Goal: Information Seeking & Learning: Learn about a topic

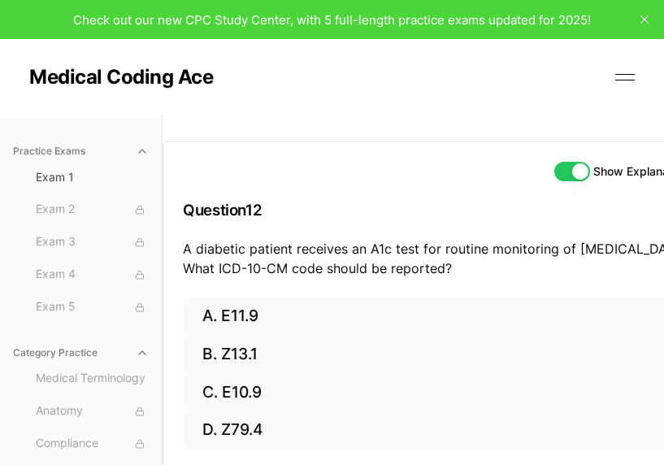
scroll to position [163, 132]
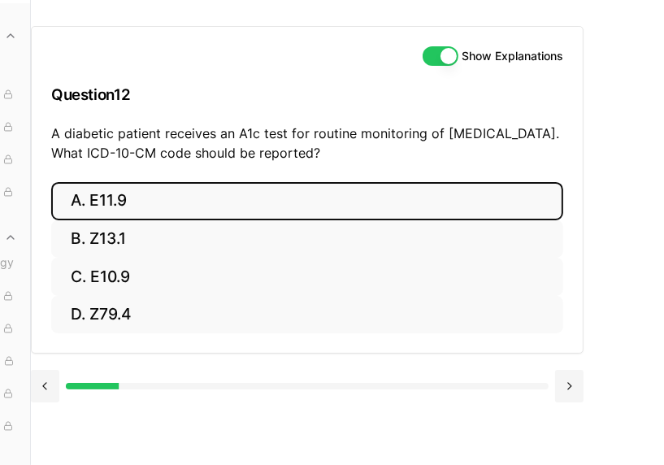
click at [383, 182] on button "A. E11.9" at bounding box center [307, 201] width 512 height 38
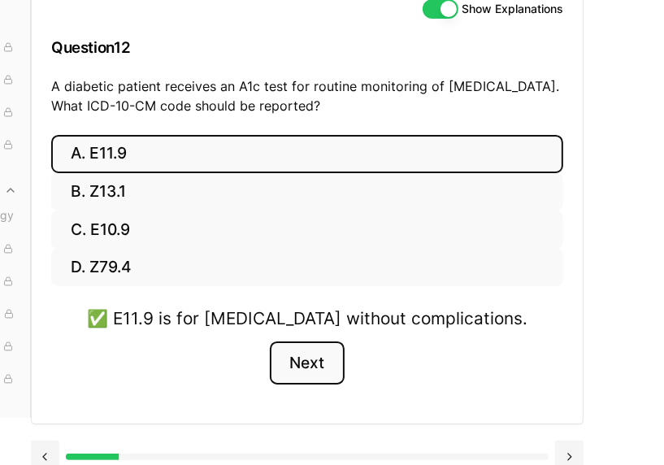
click at [305, 360] on button "Next" at bounding box center [307, 364] width 74 height 44
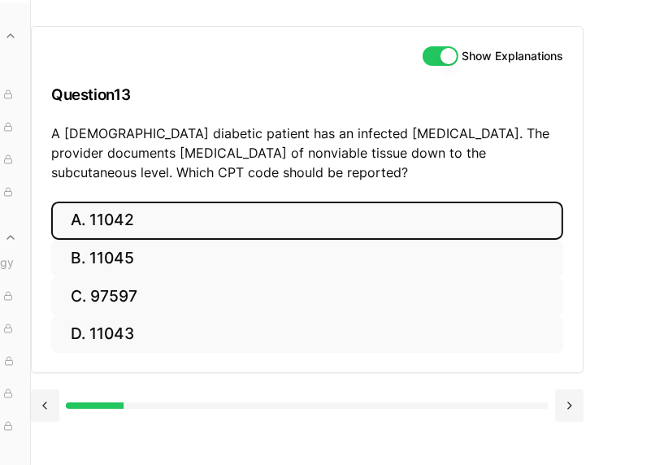
click at [386, 202] on button "A. 11042" at bounding box center [307, 221] width 512 height 38
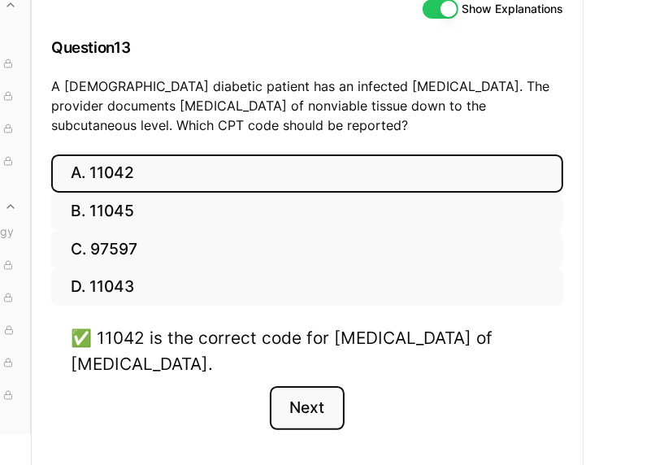
click at [328, 409] on button "Next" at bounding box center [307, 408] width 74 height 44
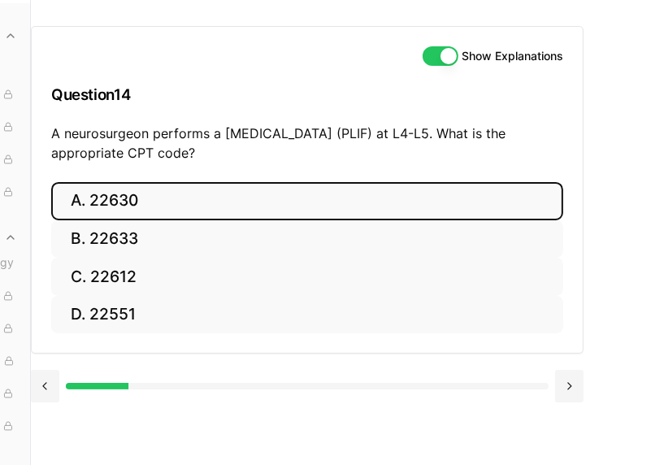
click at [354, 182] on button "A. 22630" at bounding box center [307, 201] width 512 height 38
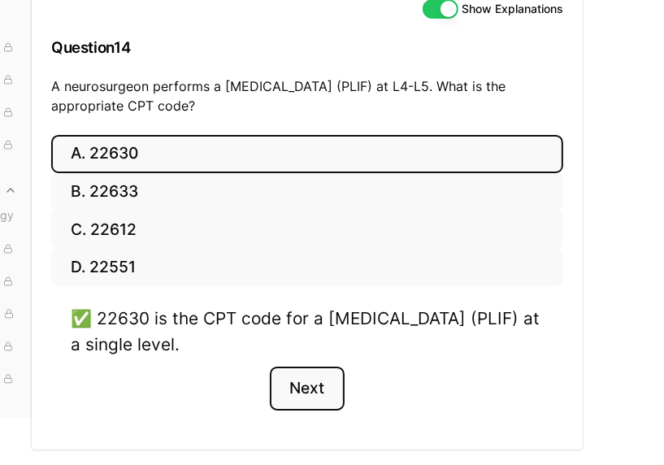
click at [323, 385] on button "Next" at bounding box center [307, 389] width 74 height 44
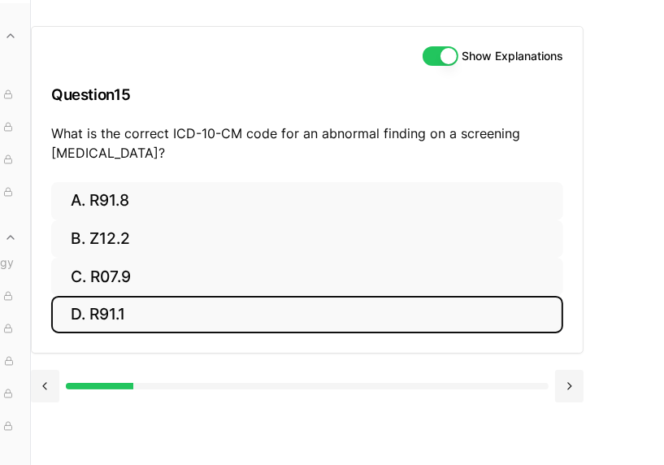
click at [263, 296] on button "D. R91.1" at bounding box center [307, 315] width 512 height 38
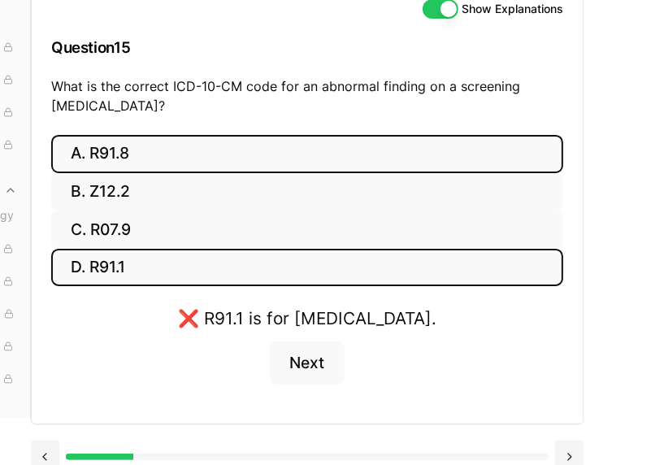
click at [238, 149] on button "A. R91.8" at bounding box center [307, 154] width 512 height 38
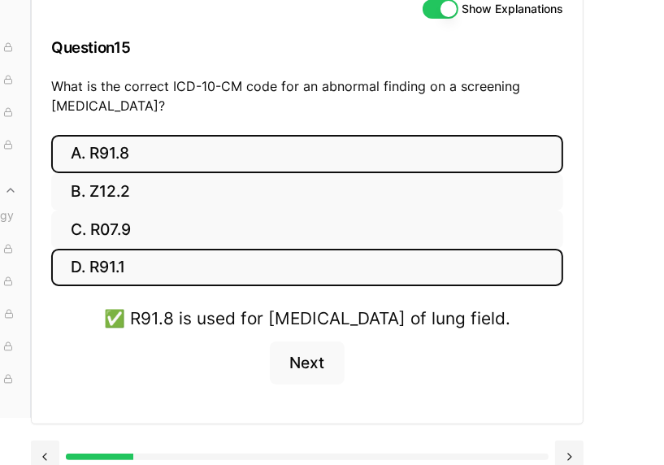
click at [244, 270] on button "D. R91.1" at bounding box center [307, 268] width 512 height 38
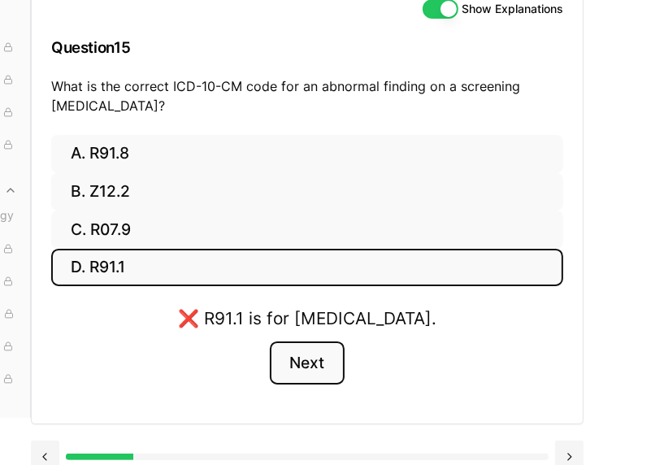
click at [293, 376] on button "Next" at bounding box center [307, 364] width 74 height 44
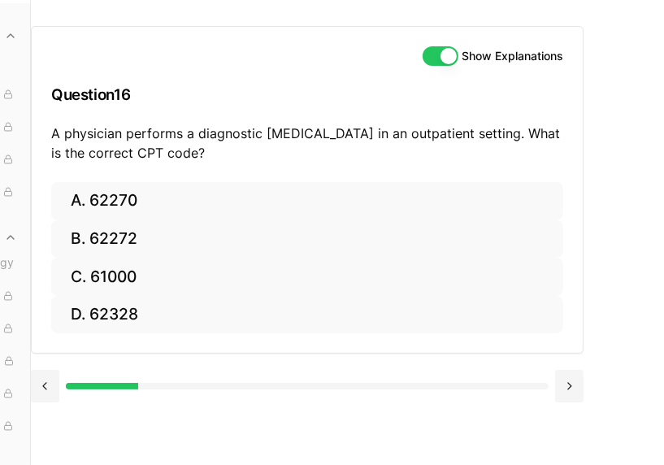
click at [307, 378] on div "Show Explanations Question 16 A physician performs a diagnostic [MEDICAL_DATA] …" at bounding box center [348, 232] width 634 height 465
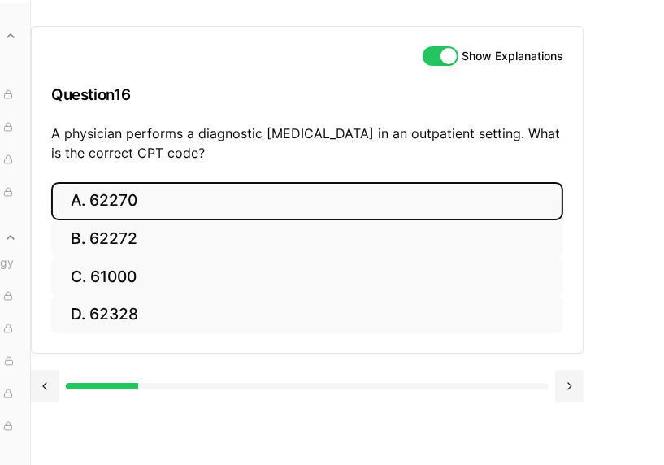
click at [288, 182] on button "A. 62270" at bounding box center [307, 201] width 512 height 38
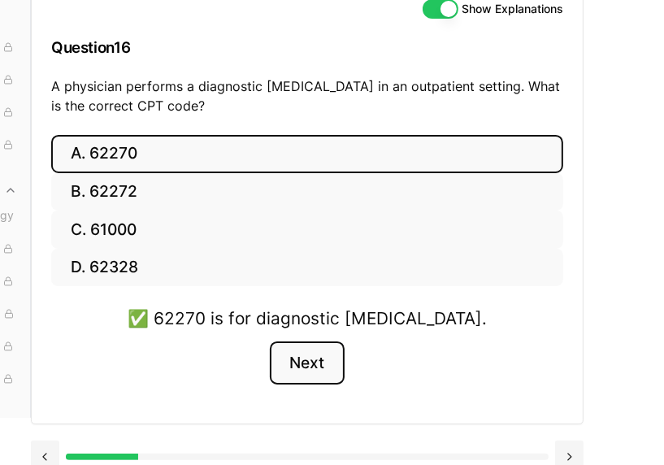
click at [323, 359] on button "Next" at bounding box center [307, 364] width 74 height 44
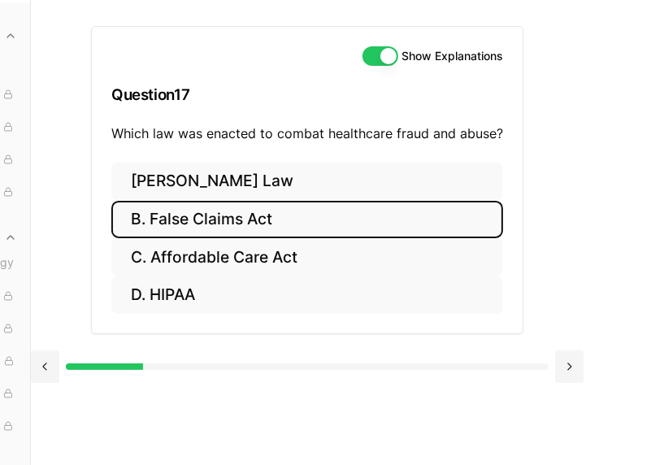
click at [211, 201] on button "B. False Claims Act" at bounding box center [307, 220] width 392 height 38
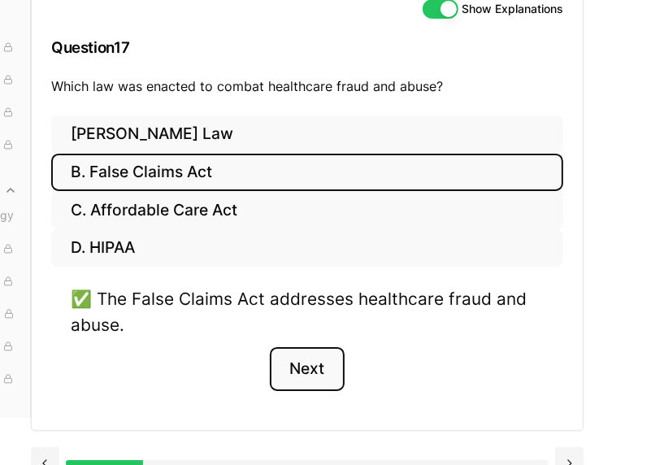
click at [305, 377] on button "Next" at bounding box center [307, 369] width 74 height 44
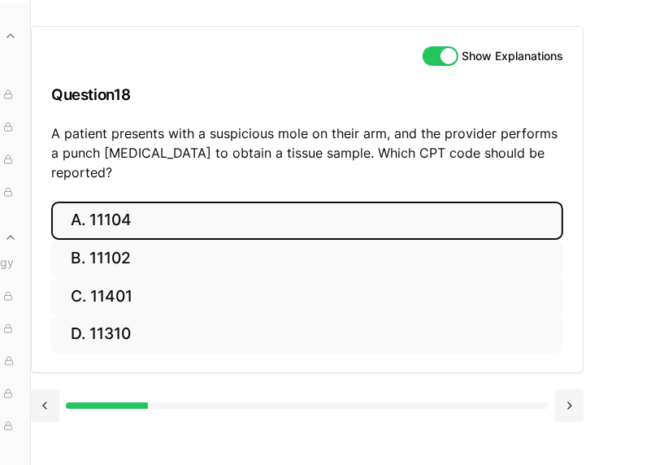
click at [302, 202] on button "A. 11104" at bounding box center [307, 221] width 512 height 38
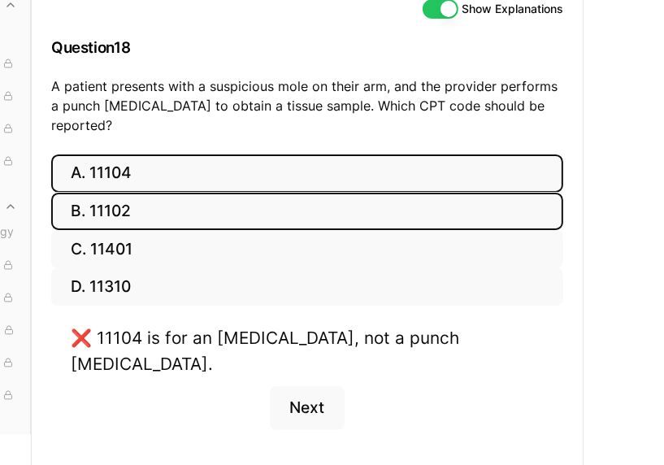
click at [293, 193] on button "B. 11102" at bounding box center [307, 212] width 512 height 38
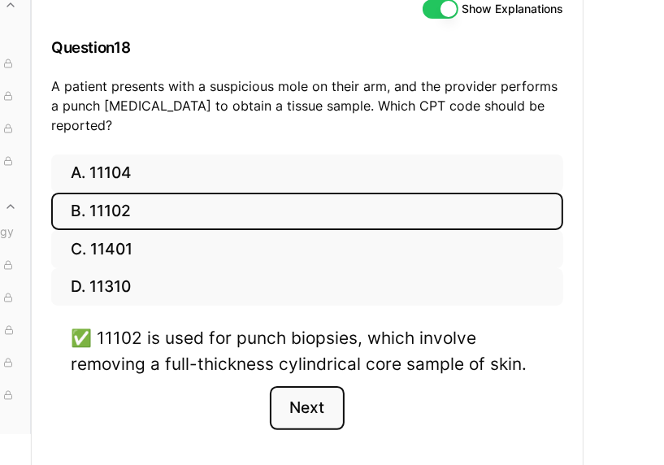
click at [325, 389] on button "Next" at bounding box center [307, 408] width 74 height 44
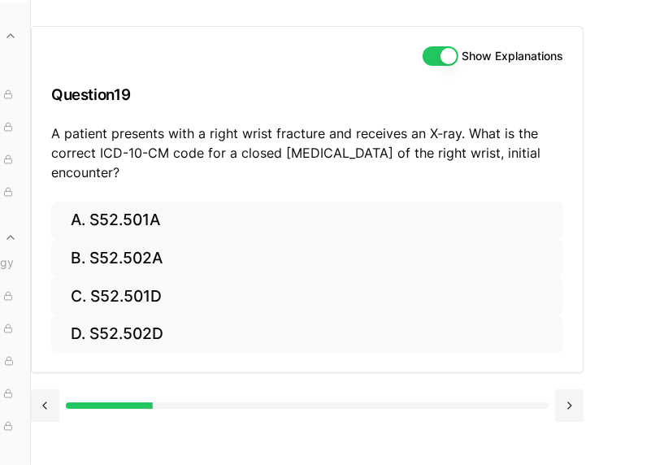
click at [338, 395] on div "Show Explanations Question 19 A patient presents with a right wrist fracture an…" at bounding box center [348, 232] width 634 height 465
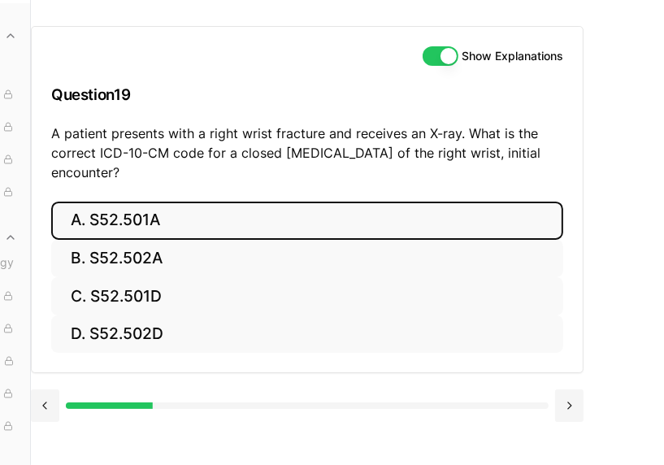
click at [137, 202] on button "A. S52.501A" at bounding box center [307, 221] width 512 height 38
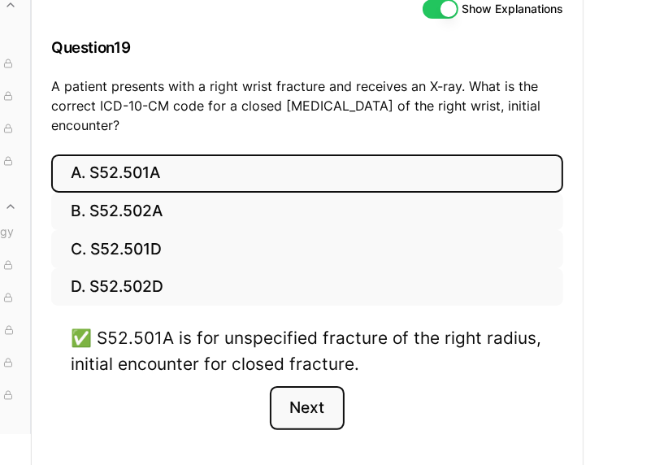
click at [288, 407] on button "Next" at bounding box center [307, 408] width 74 height 44
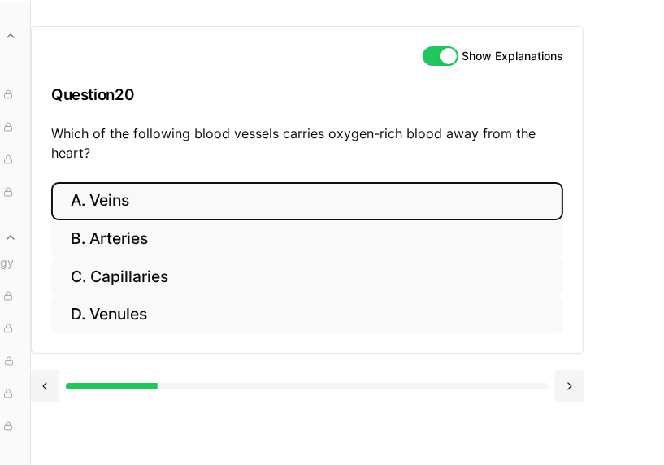
click at [191, 182] on button "A. Veins" at bounding box center [307, 201] width 512 height 38
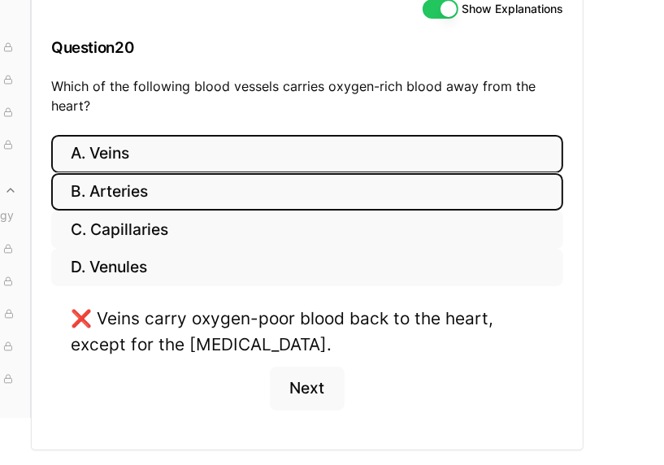
click at [179, 184] on button "B. Arteries" at bounding box center [307, 192] width 512 height 38
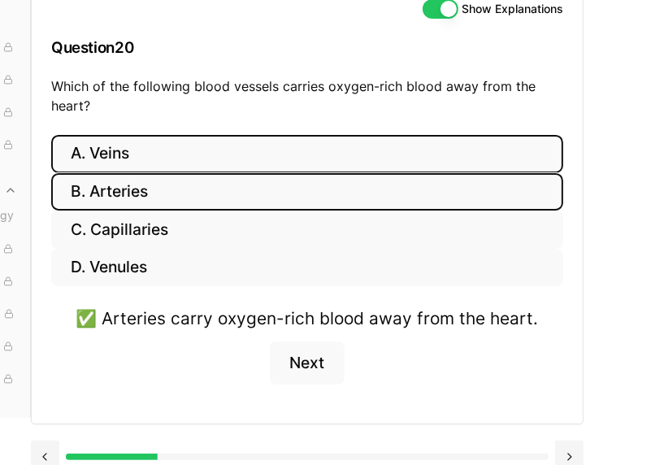
click at [208, 154] on button "A. Veins" at bounding box center [307, 154] width 512 height 38
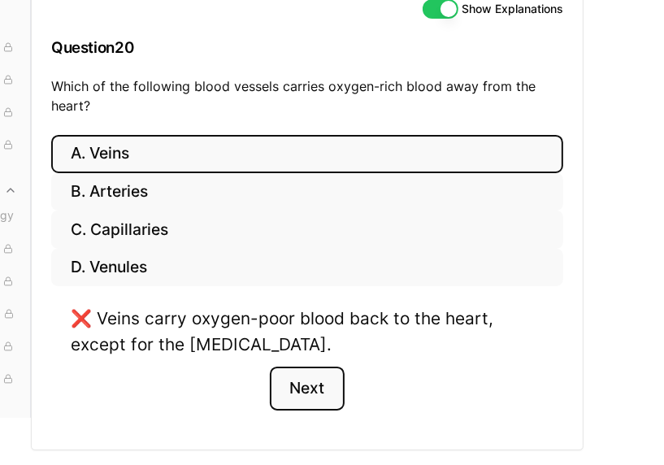
click at [311, 387] on button "Next" at bounding box center [307, 389] width 74 height 44
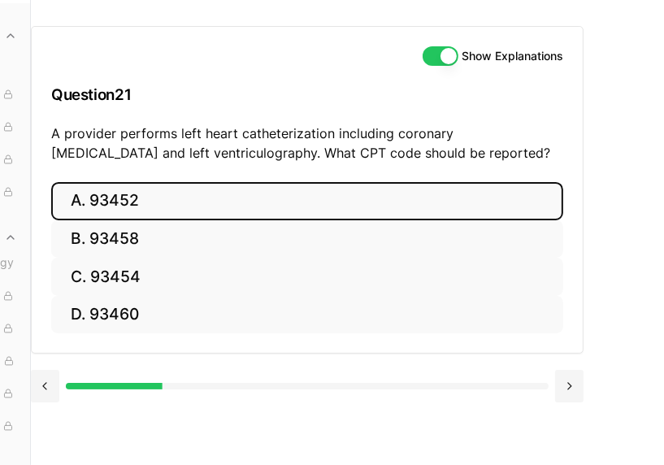
click at [326, 182] on button "A. 93452" at bounding box center [307, 201] width 512 height 38
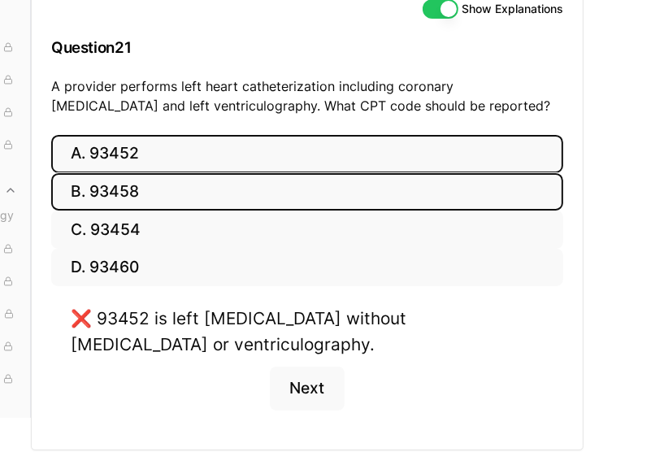
click at [233, 184] on button "B. 93458" at bounding box center [307, 192] width 512 height 38
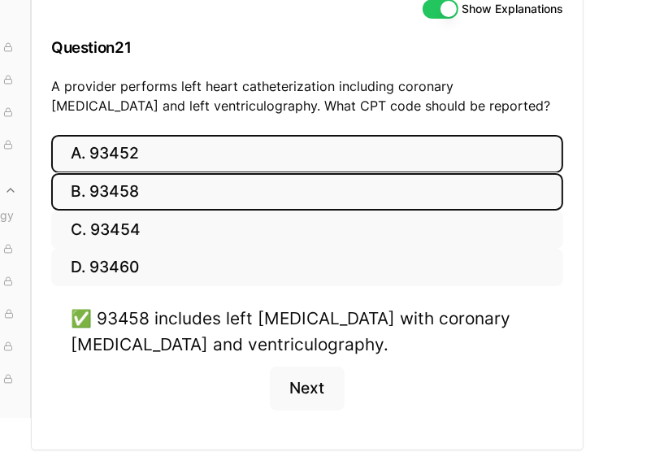
click at [203, 149] on button "A. 93452" at bounding box center [307, 154] width 512 height 38
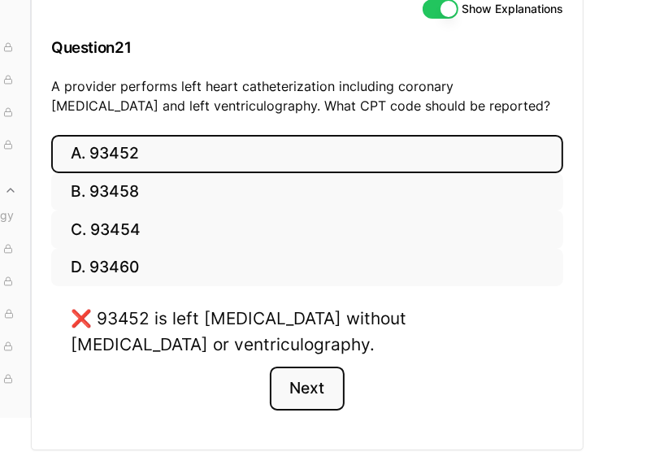
click at [303, 394] on button "Next" at bounding box center [307, 389] width 74 height 44
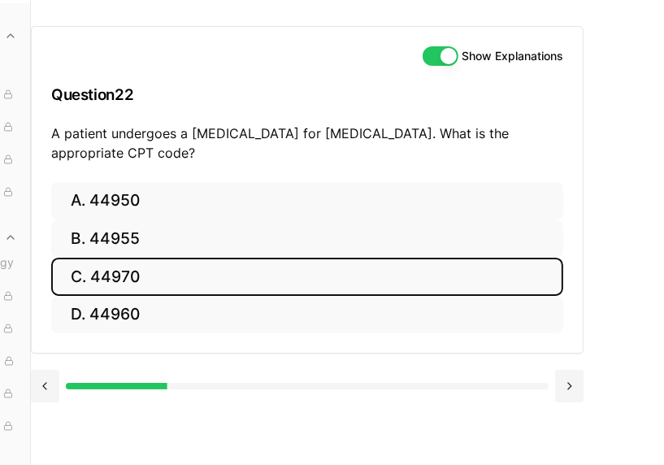
click at [290, 258] on button "C. 44970" at bounding box center [307, 277] width 512 height 38
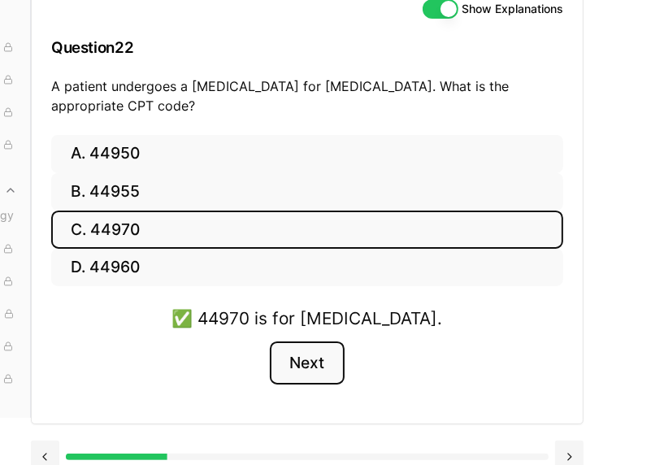
click at [318, 363] on button "Next" at bounding box center [307, 364] width 74 height 44
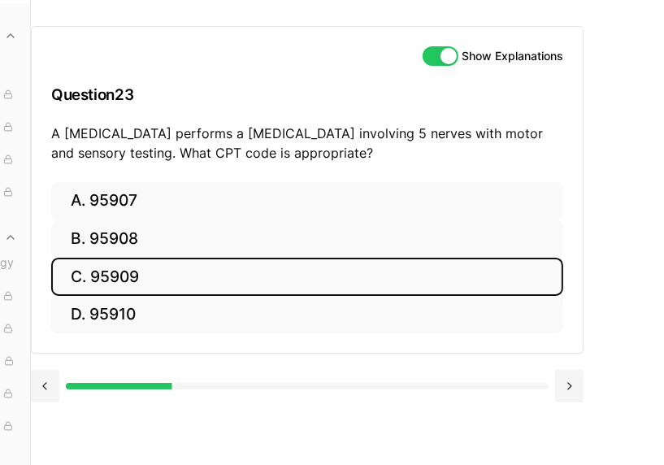
click at [237, 258] on button "C. 95909" at bounding box center [307, 277] width 512 height 38
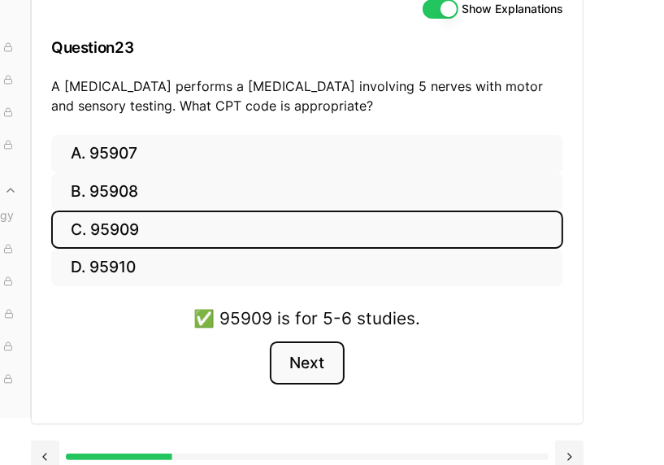
click at [298, 372] on button "Next" at bounding box center [307, 364] width 74 height 44
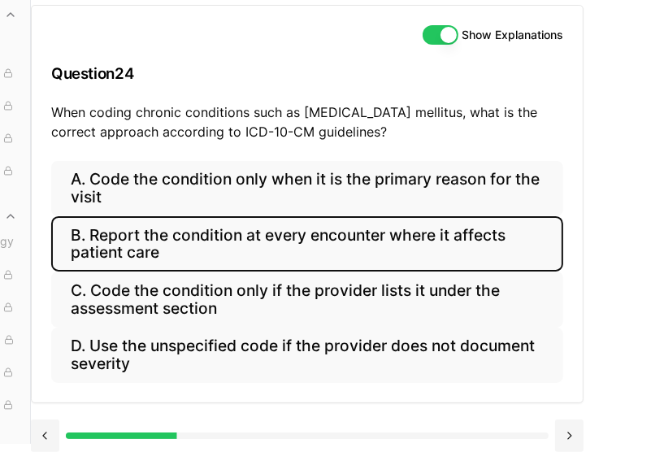
click at [258, 222] on button "B. Report the condition at every encounter where it affects patient care" at bounding box center [307, 243] width 512 height 55
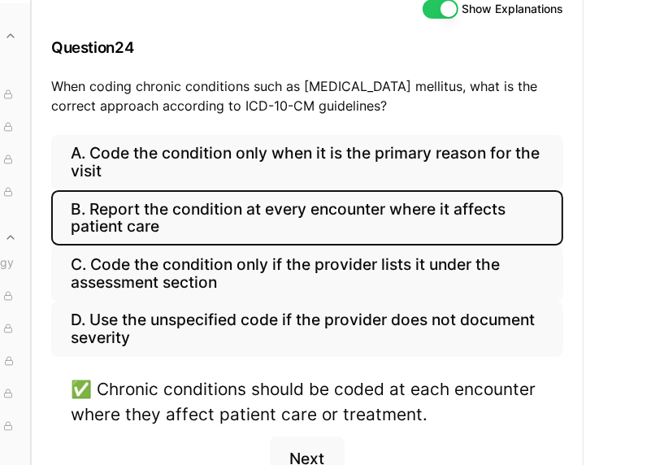
click at [468, 417] on div "✅ Chronic conditions should be coded at each encounter where they affect patien…" at bounding box center [307, 401] width 473 height 50
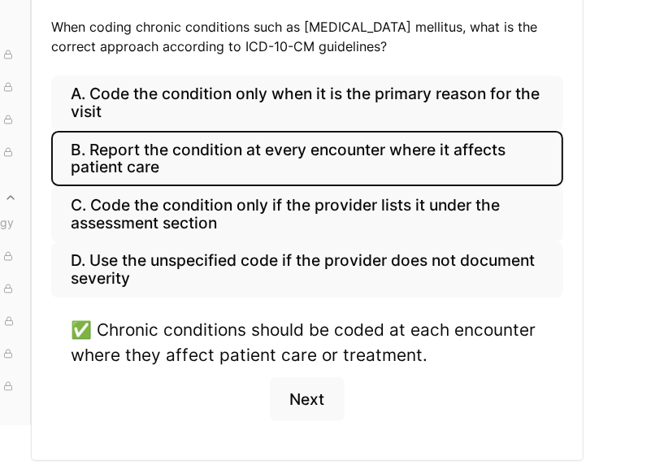
scroll to position [228, 132]
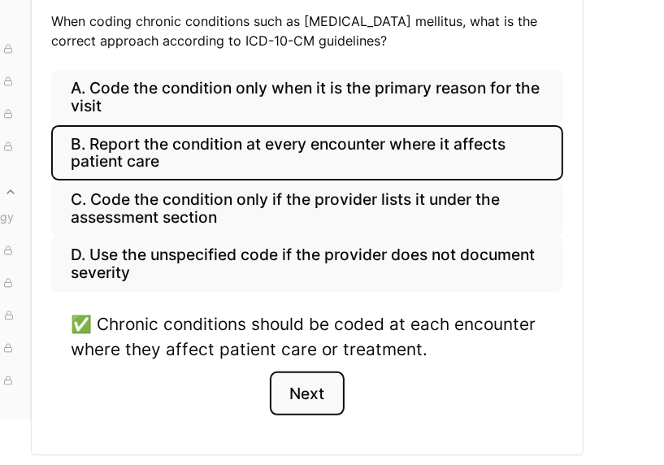
click at [318, 397] on button "Next" at bounding box center [307, 394] width 74 height 44
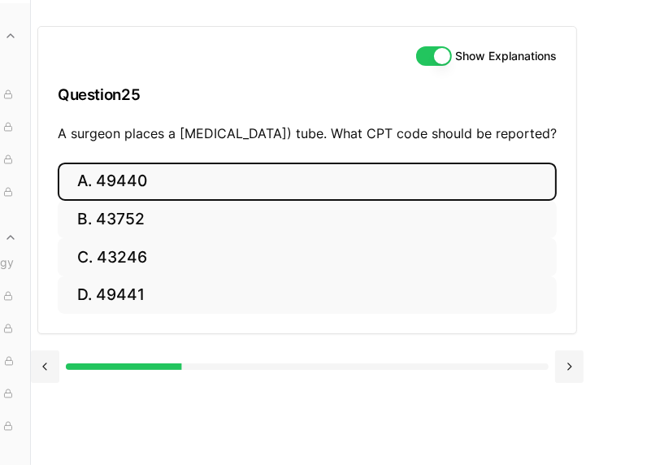
click at [272, 163] on button "A. 49440" at bounding box center [307, 182] width 499 height 38
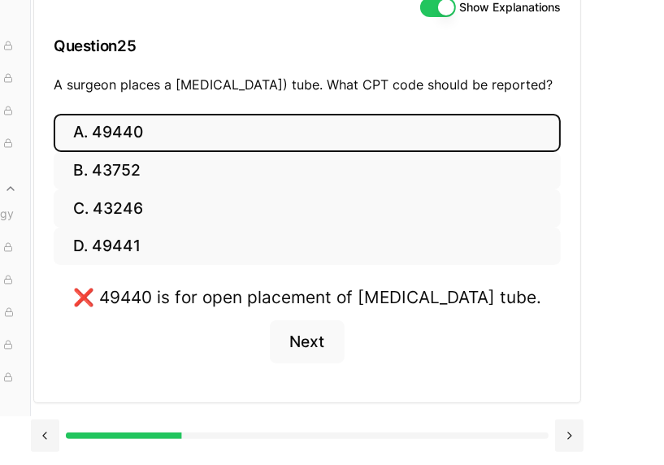
click at [240, 285] on div "❌ 49440 is for open placement of [MEDICAL_DATA] tube. Next" at bounding box center [307, 334] width 507 height 98
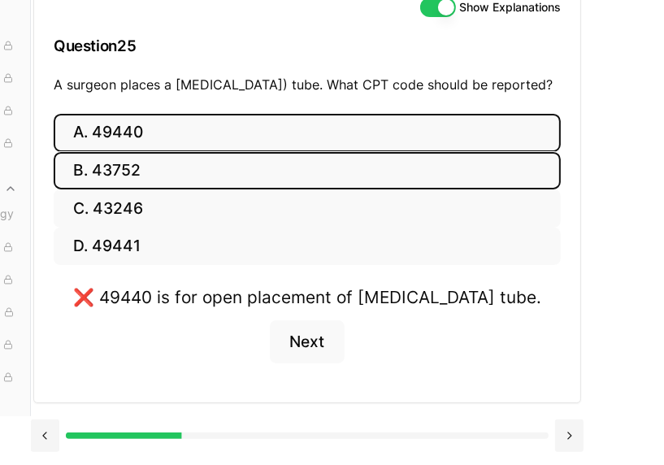
click at [220, 152] on button "B. 43752" at bounding box center [307, 171] width 507 height 38
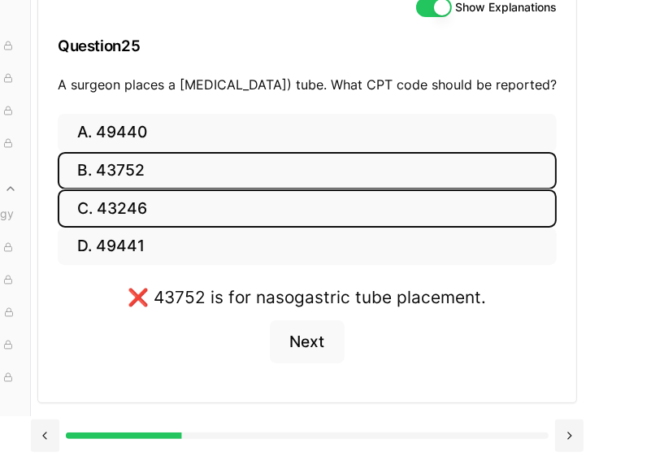
click at [211, 189] on button "C. 43246" at bounding box center [307, 208] width 499 height 38
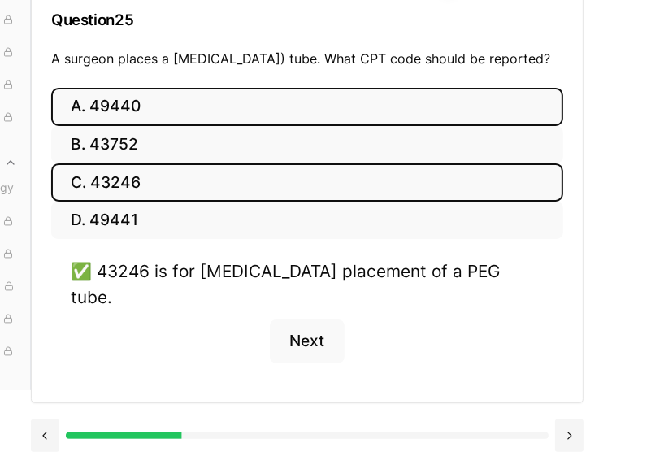
click at [184, 92] on button "A. 49440" at bounding box center [307, 107] width 512 height 38
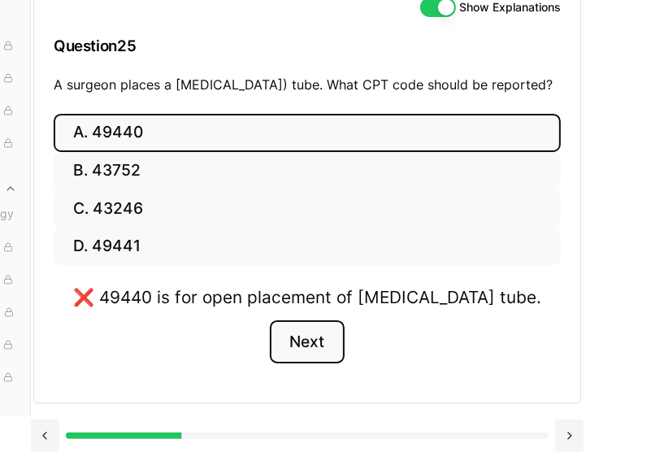
click at [308, 320] on button "Next" at bounding box center [307, 342] width 74 height 44
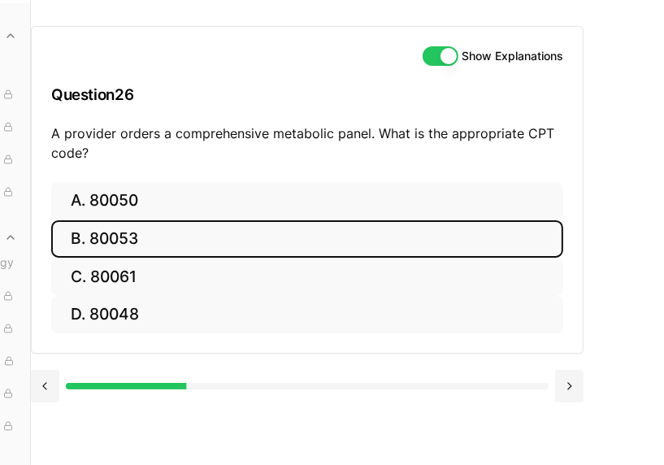
click at [277, 220] on button "B. 80053" at bounding box center [307, 239] width 512 height 38
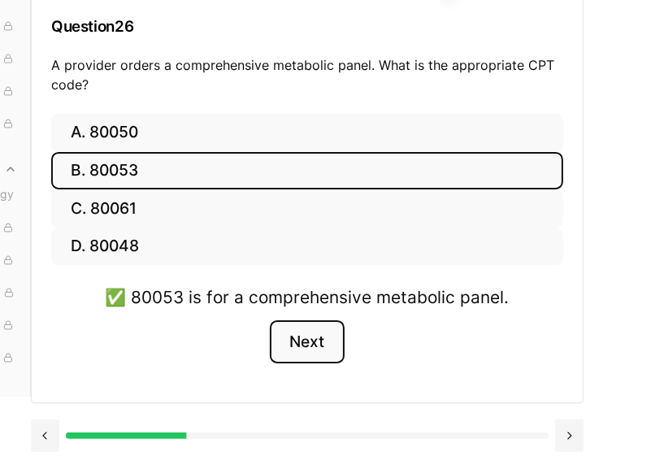
click at [317, 320] on button "Next" at bounding box center [307, 342] width 74 height 44
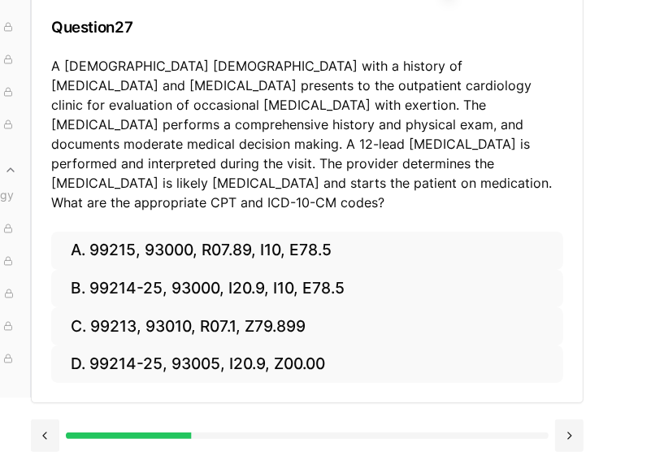
click at [345, 398] on div "Show Explanations Question 27 A [DEMOGRAPHIC_DATA] [DEMOGRAPHIC_DATA] with a hi…" at bounding box center [348, 165] width 634 height 465
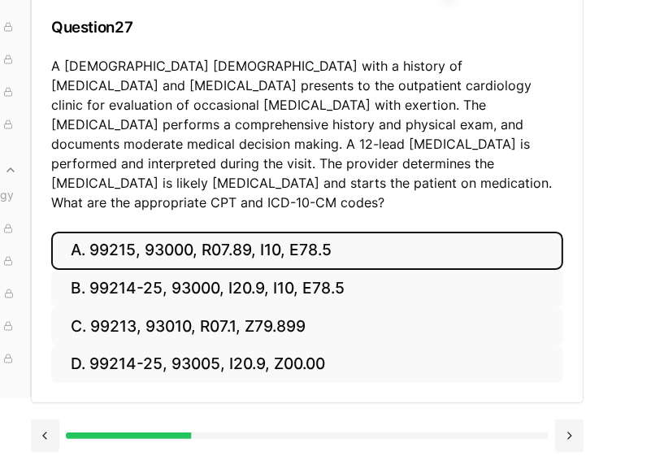
click at [331, 232] on button "A. 99215, 93000, R07.89, I10, E78.5" at bounding box center [307, 251] width 512 height 38
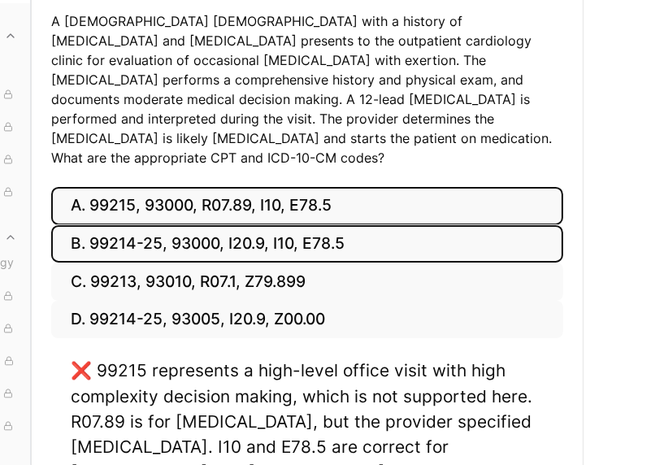
click at [372, 228] on button "B. 99214-25, 93000, I20.9, I10, E78.5" at bounding box center [307, 244] width 512 height 38
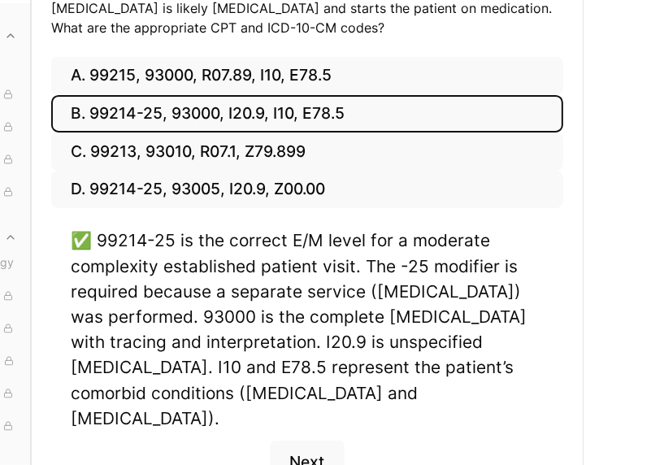
scroll to position [390, 132]
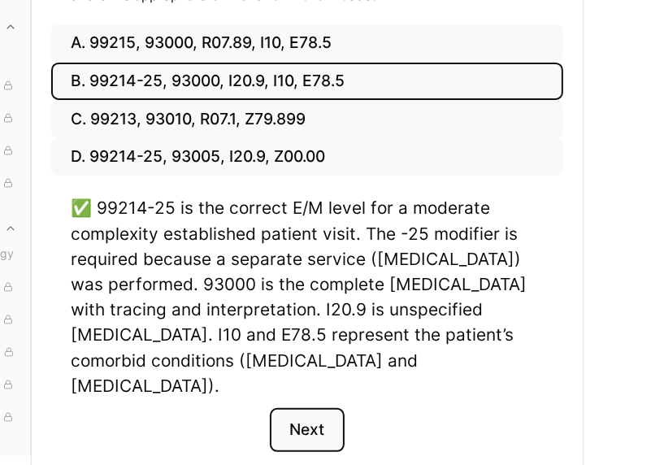
click at [311, 408] on button "Next" at bounding box center [307, 430] width 74 height 44
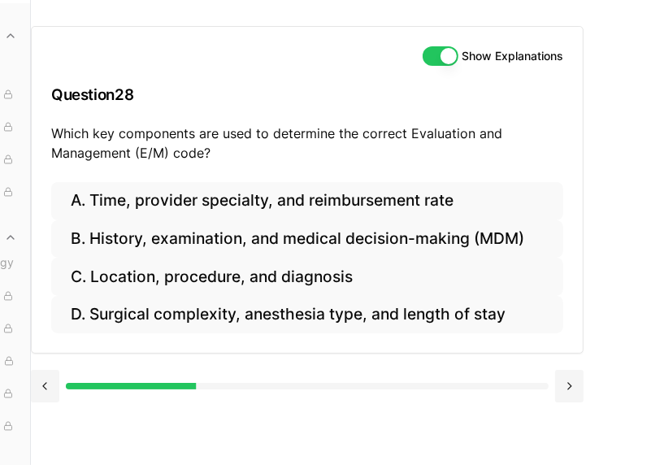
scroll to position [163, 132]
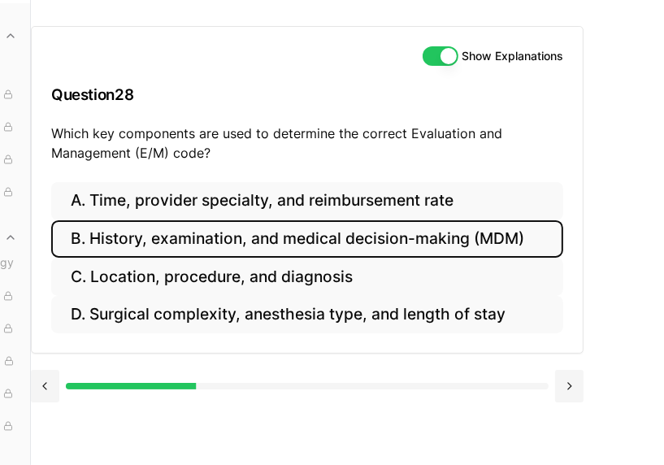
click at [231, 220] on button "B. History, examination, and medical decision-making (MDM)" at bounding box center [307, 239] width 512 height 38
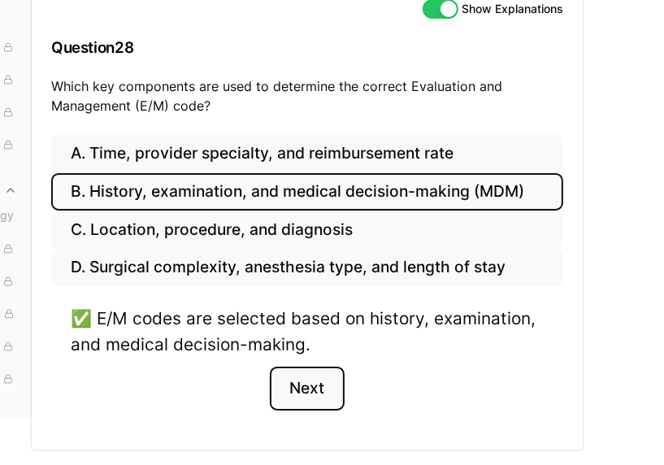
click at [298, 386] on button "Next" at bounding box center [307, 389] width 74 height 44
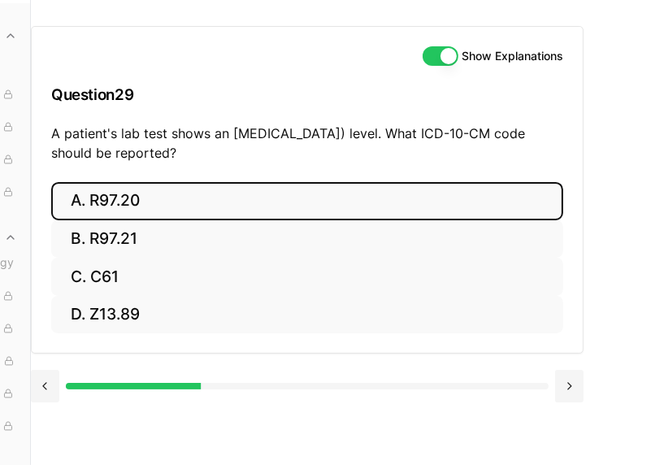
click at [235, 182] on button "A. R97.20" at bounding box center [307, 201] width 512 height 38
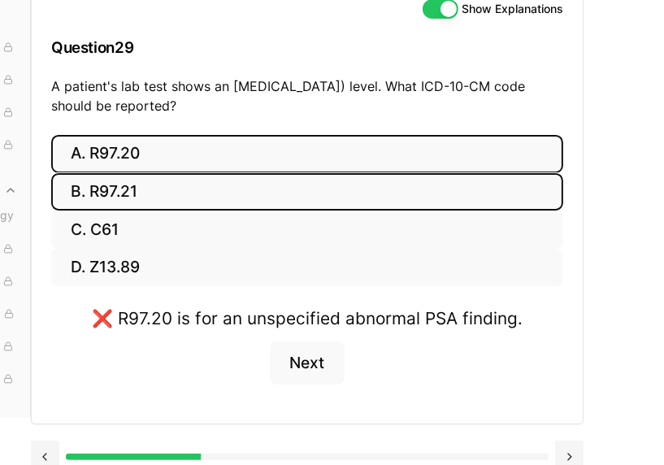
click at [235, 185] on button "B. R97.21" at bounding box center [307, 192] width 512 height 38
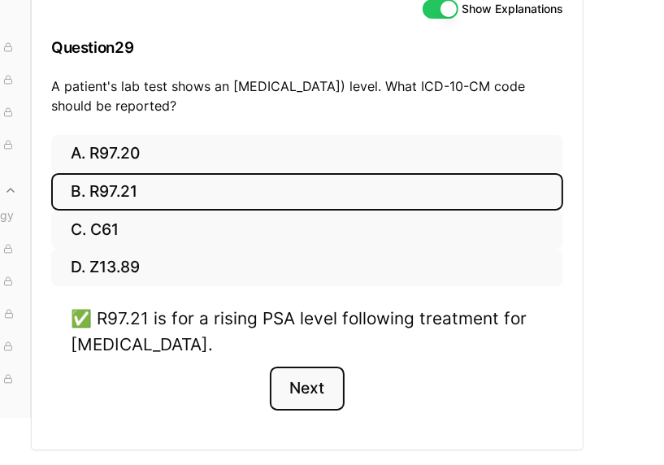
click at [299, 387] on button "Next" at bounding box center [307, 389] width 74 height 44
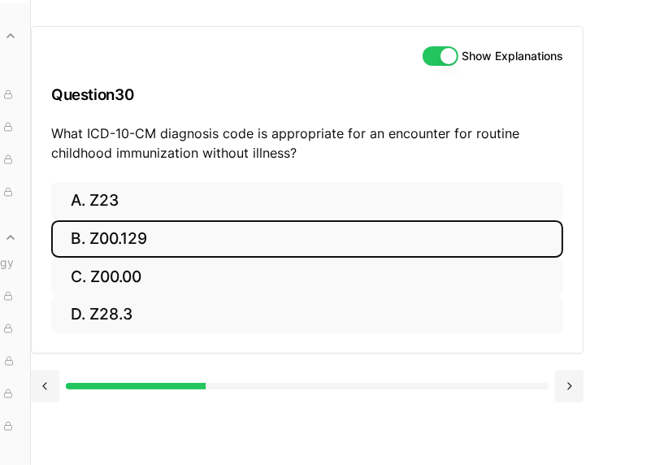
click at [237, 220] on button "B. Z00.129" at bounding box center [307, 239] width 512 height 38
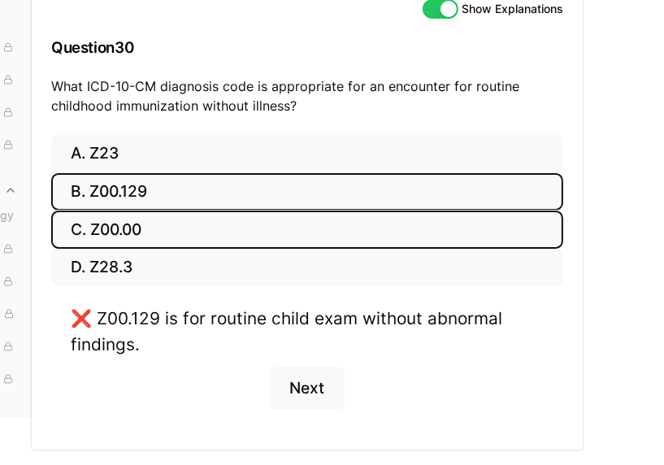
click at [224, 225] on button "C. Z00.00" at bounding box center [307, 230] width 512 height 38
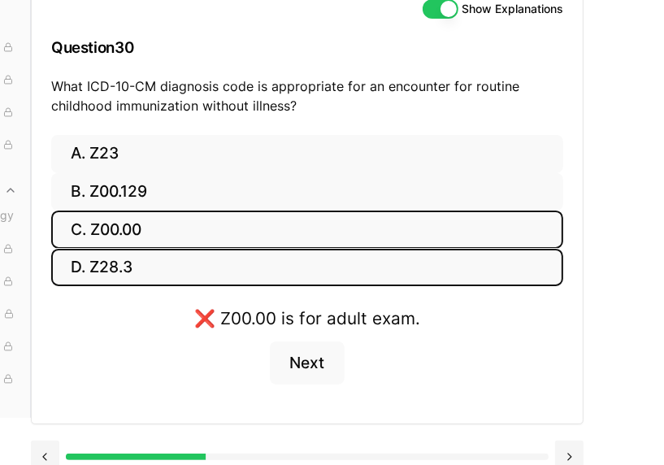
click at [215, 275] on button "D. Z28.3" at bounding box center [307, 268] width 512 height 38
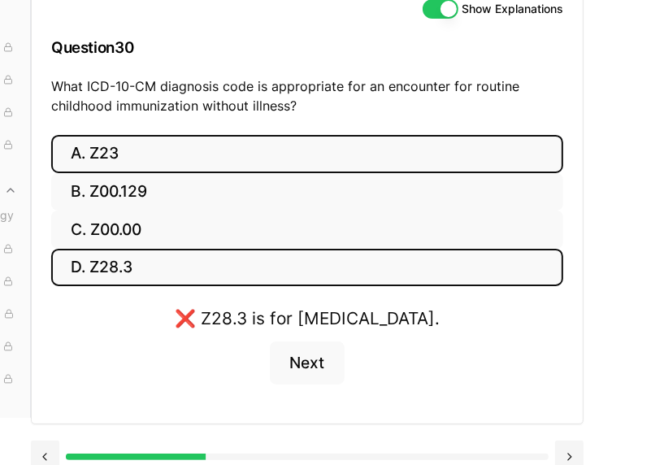
click at [265, 145] on button "A. Z23" at bounding box center [307, 154] width 512 height 38
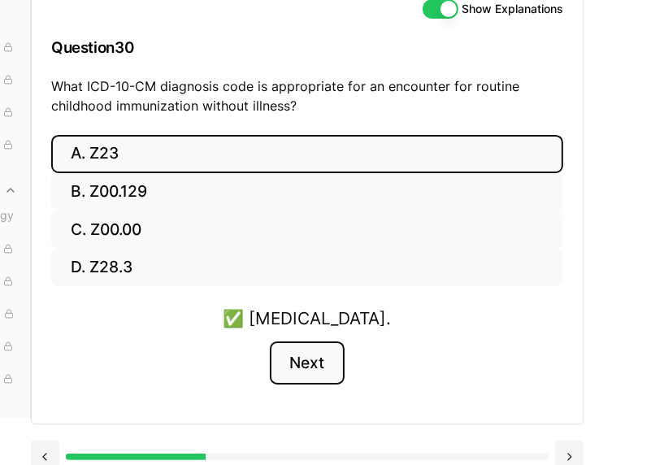
click at [310, 350] on button "Next" at bounding box center [307, 364] width 74 height 44
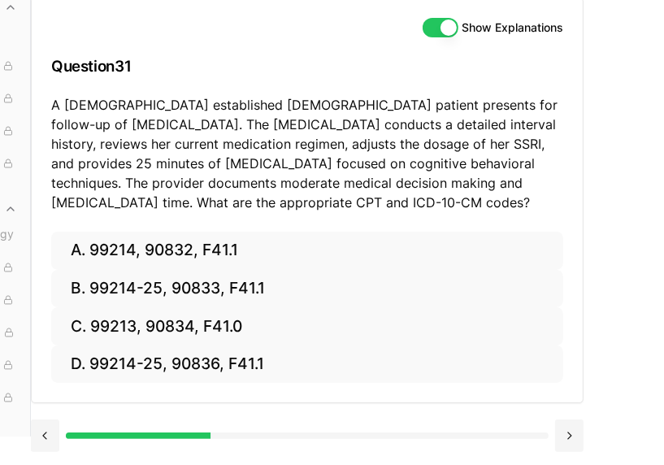
click at [446, 437] on div at bounding box center [307, 434] width 553 height 62
click at [639, 354] on div "Show Explanations Question 31 A [DEMOGRAPHIC_DATA] established [DEMOGRAPHIC_DAT…" at bounding box center [348, 204] width 634 height 465
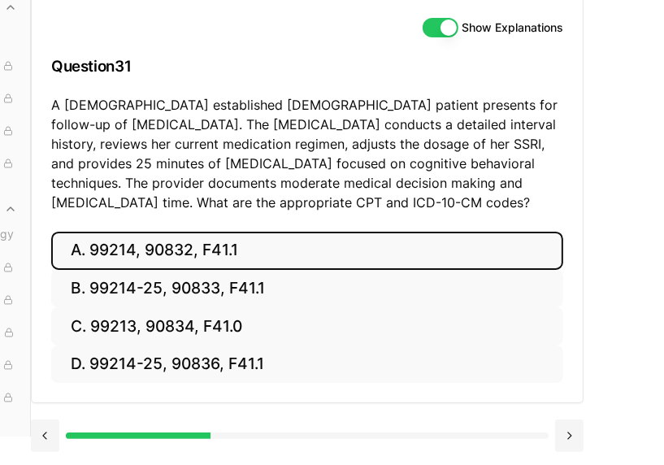
click at [490, 232] on button "A. 99214, 90832, F41.1" at bounding box center [307, 251] width 512 height 38
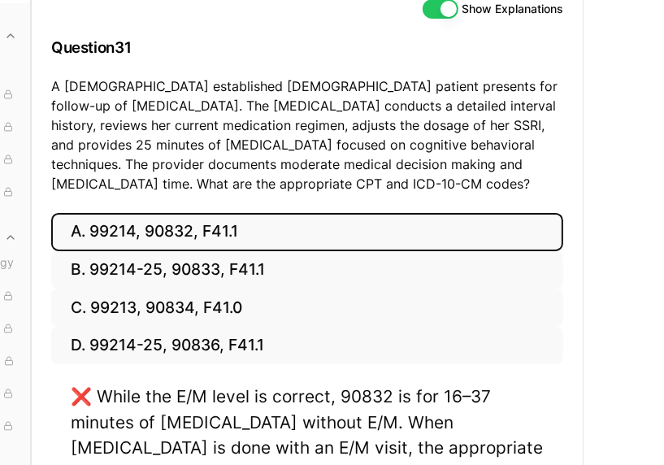
scroll to position [195, 132]
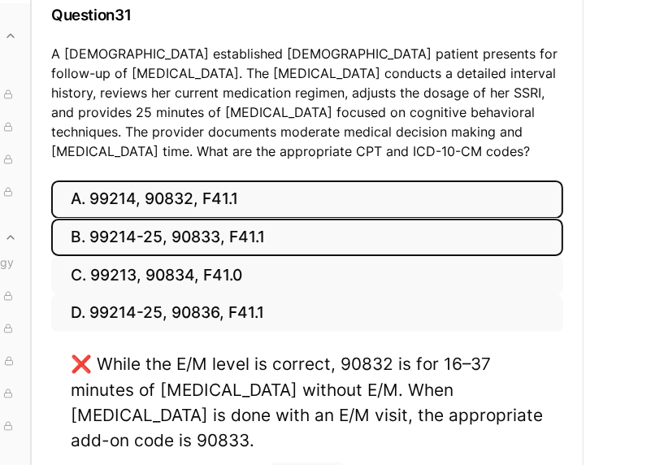
click at [420, 238] on button "B. 99214-25, 90833, F41.1" at bounding box center [307, 238] width 512 height 38
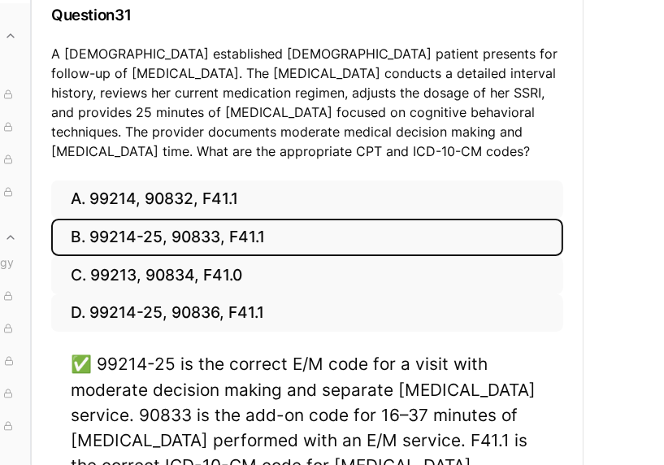
click at [597, 346] on div "Show Explanations Question 31 A [DEMOGRAPHIC_DATA] established [DEMOGRAPHIC_DAT…" at bounding box center [348, 228] width 634 height 616
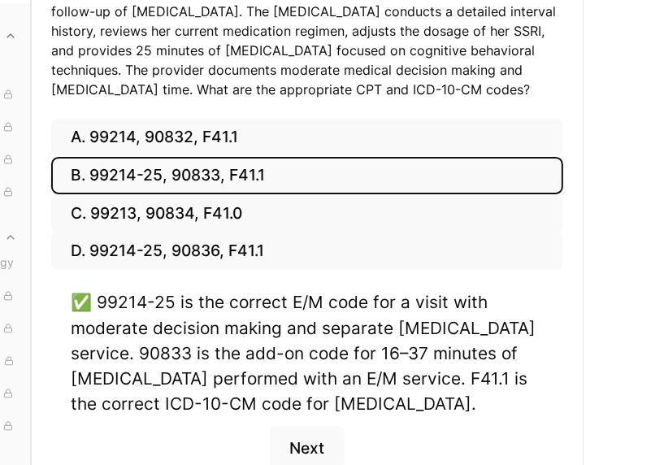
scroll to position [260, 132]
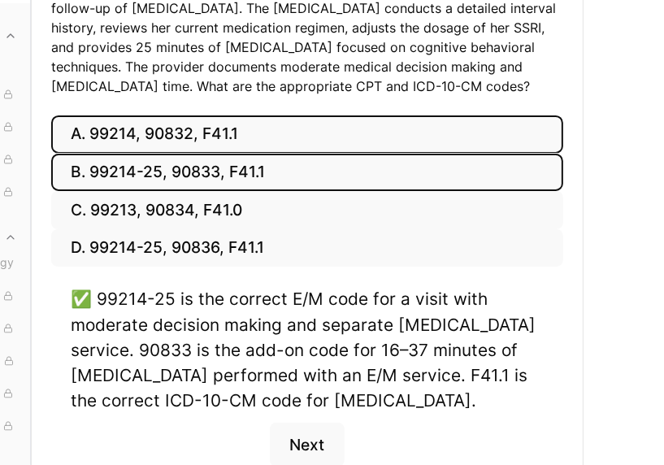
click at [395, 130] on button "A. 99214, 90832, F41.1" at bounding box center [307, 134] width 512 height 38
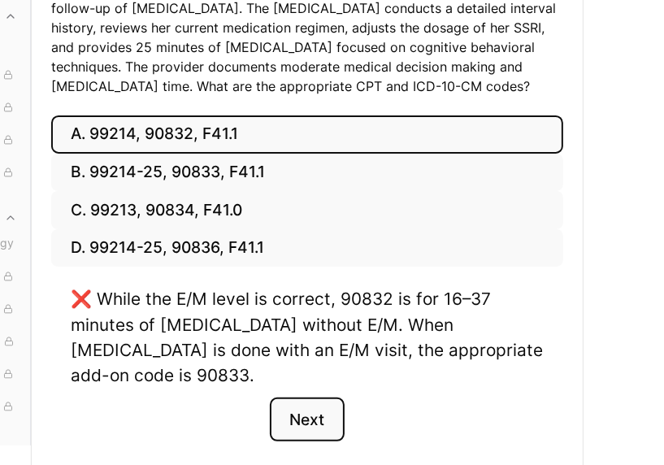
click at [327, 428] on button "Next" at bounding box center [307, 420] width 74 height 44
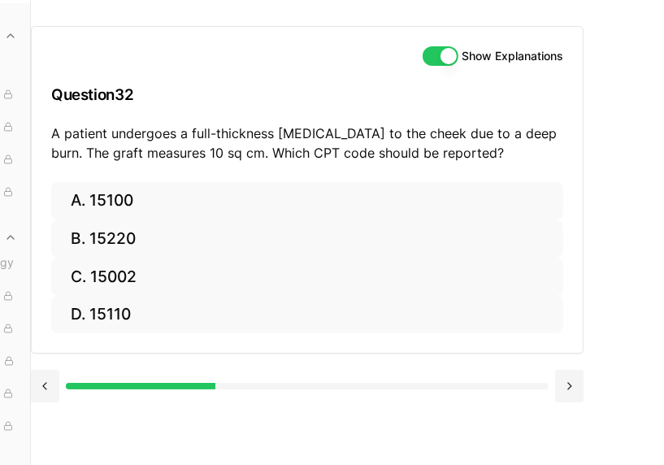
scroll to position [163, 132]
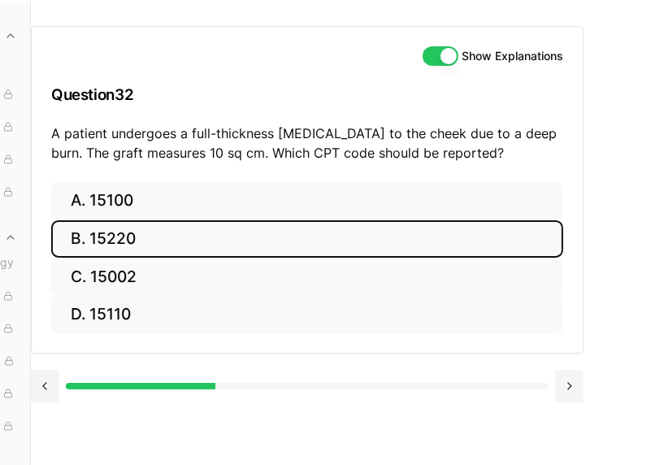
click at [255, 220] on button "B. 15220" at bounding box center [307, 239] width 512 height 38
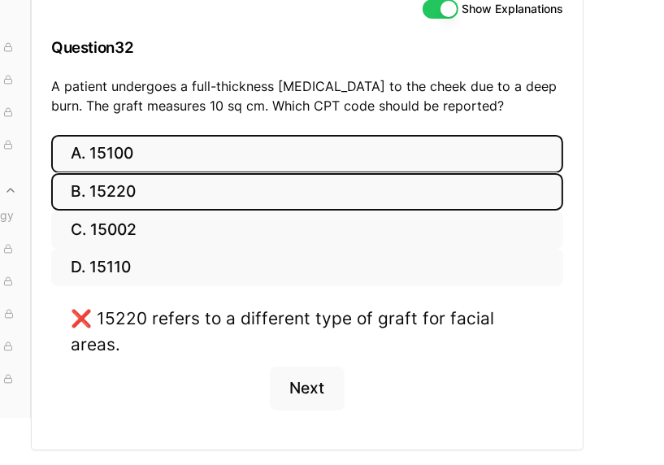
click at [255, 168] on button "A. 15100" at bounding box center [307, 154] width 512 height 38
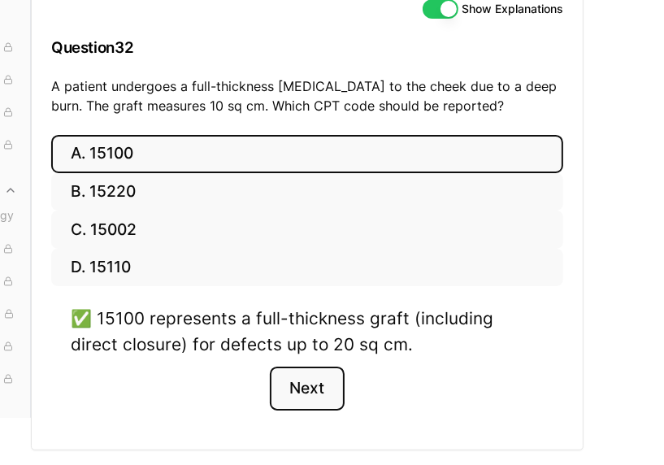
click at [311, 399] on button "Next" at bounding box center [307, 389] width 74 height 44
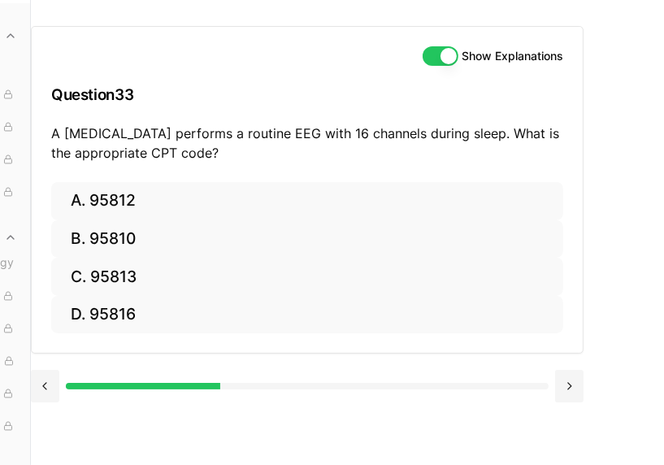
click at [311, 399] on div "Show Explanations Question 33 A [MEDICAL_DATA] performs a routine EEG with 16 c…" at bounding box center [348, 232] width 634 height 465
click at [586, 389] on div "Show Explanations Question 33 A [MEDICAL_DATA] performs a routine EEG with 16 c…" at bounding box center [348, 232] width 634 height 465
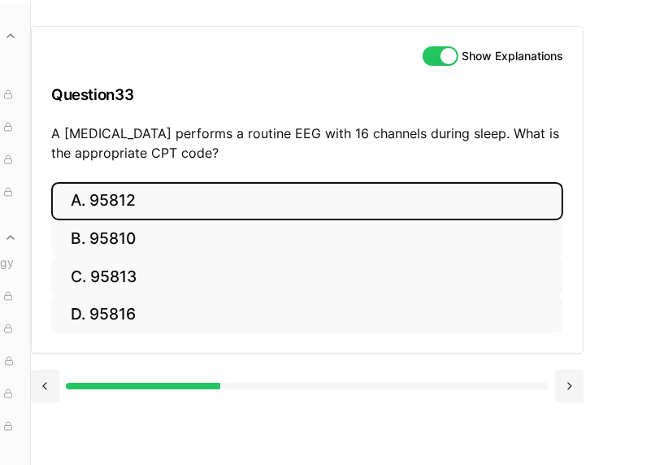
click at [363, 182] on button "A. 95812" at bounding box center [307, 201] width 512 height 38
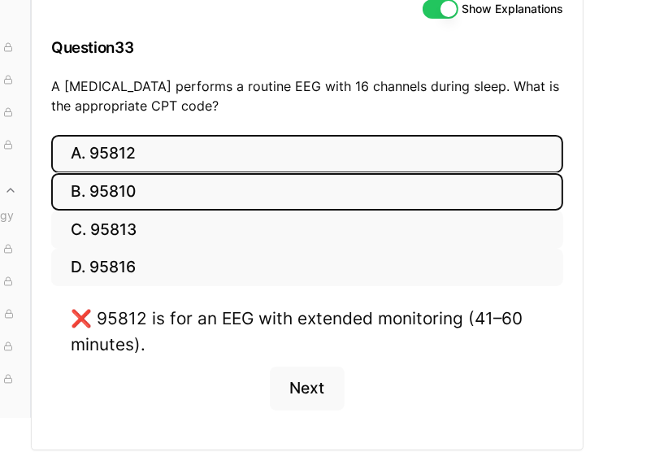
click at [309, 181] on button "B. 95810" at bounding box center [307, 192] width 512 height 38
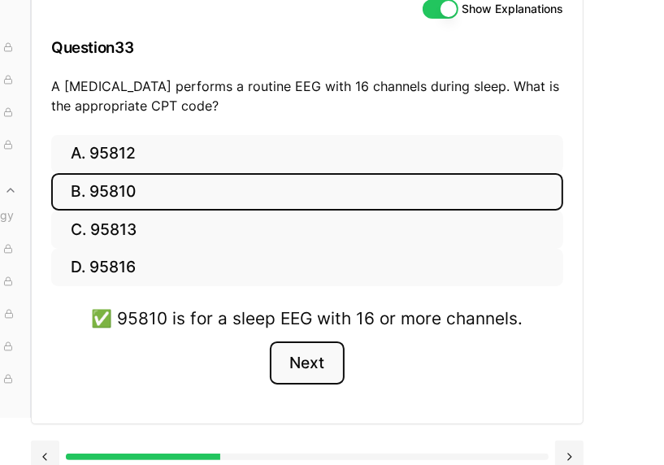
click at [320, 366] on button "Next" at bounding box center [307, 364] width 74 height 44
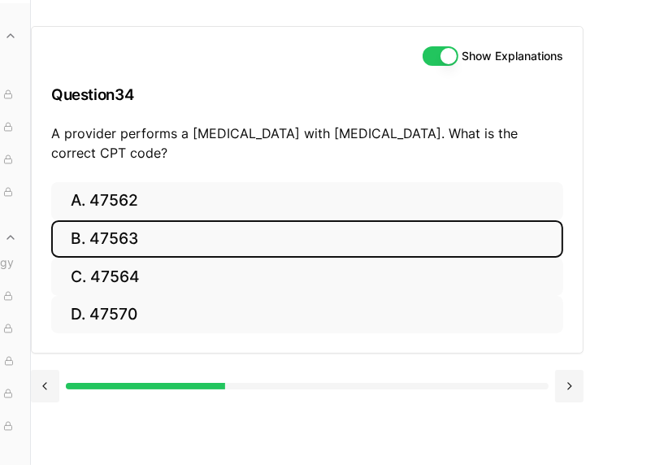
click at [263, 220] on button "B. 47563" at bounding box center [307, 239] width 512 height 38
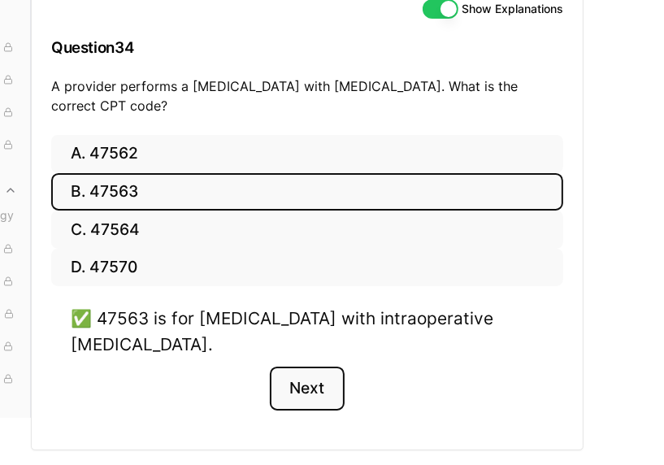
click at [311, 392] on button "Next" at bounding box center [307, 389] width 74 height 44
